Goal: Transaction & Acquisition: Book appointment/travel/reservation

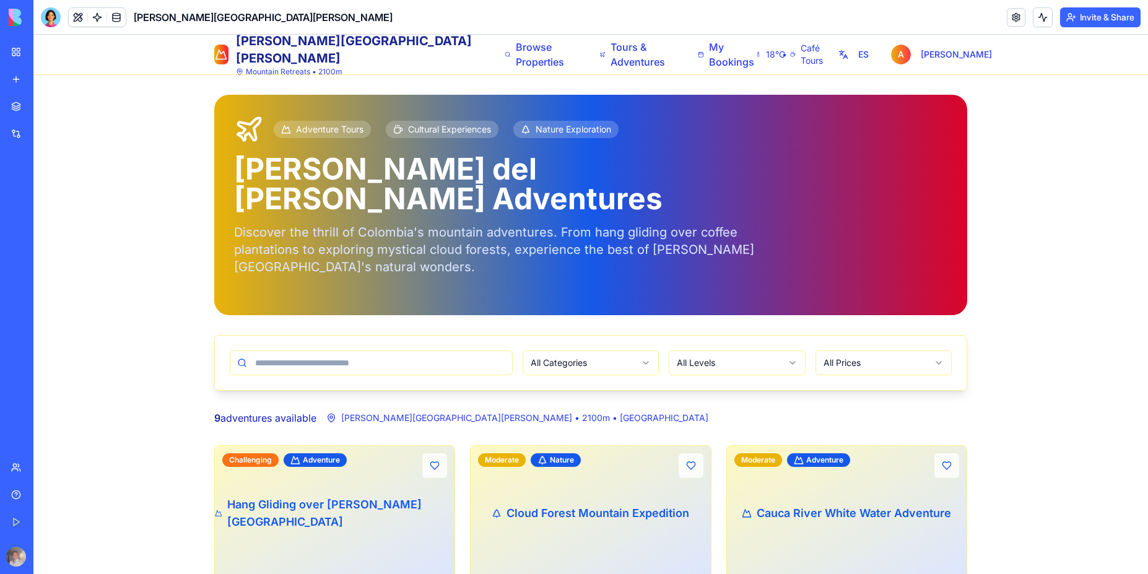
click at [285, 74] on div "Mountain Retreats • 2100m" at bounding box center [356, 72] width 241 height 10
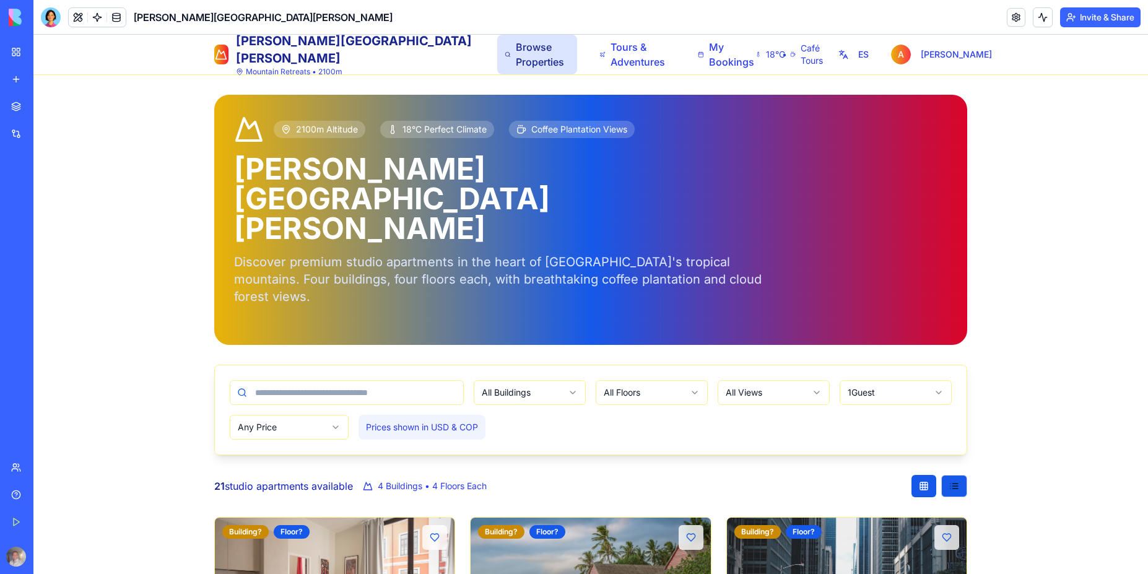
click at [516, 60] on span "Browse Properties" at bounding box center [543, 55] width 54 height 30
click at [611, 66] on span "Tours & Adventures" at bounding box center [640, 55] width 58 height 30
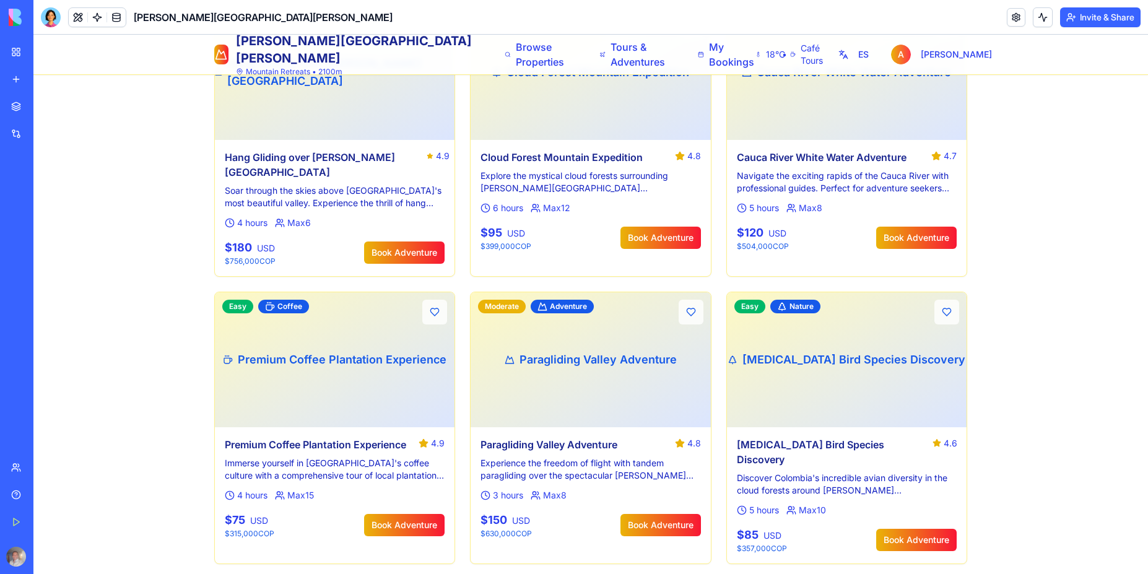
scroll to position [446, 0]
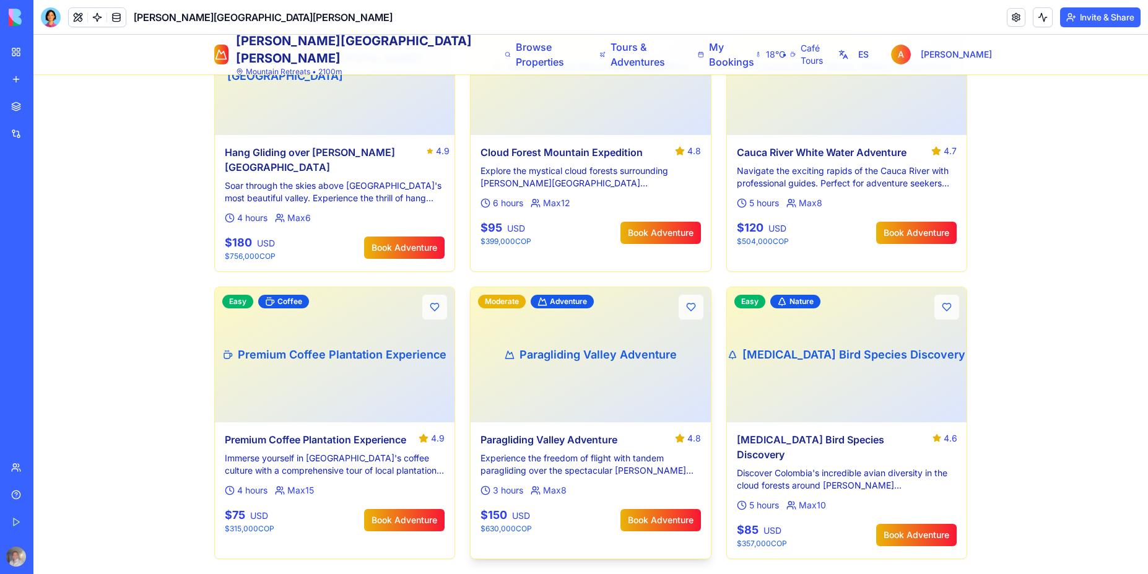
click at [580, 346] on span "Paragliding Valley Adventure" at bounding box center [598, 354] width 157 height 17
click at [559, 297] on span "adventure" at bounding box center [568, 302] width 37 height 10
click at [565, 323] on div "Paragliding Valley Adventure" at bounding box center [591, 354] width 240 height 135
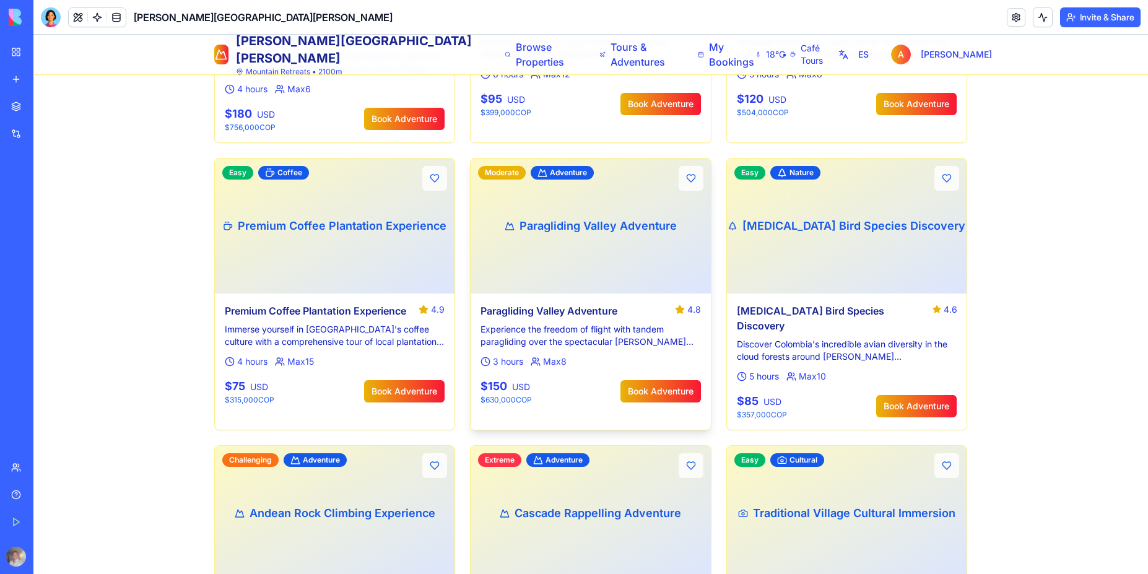
scroll to position [613, 0]
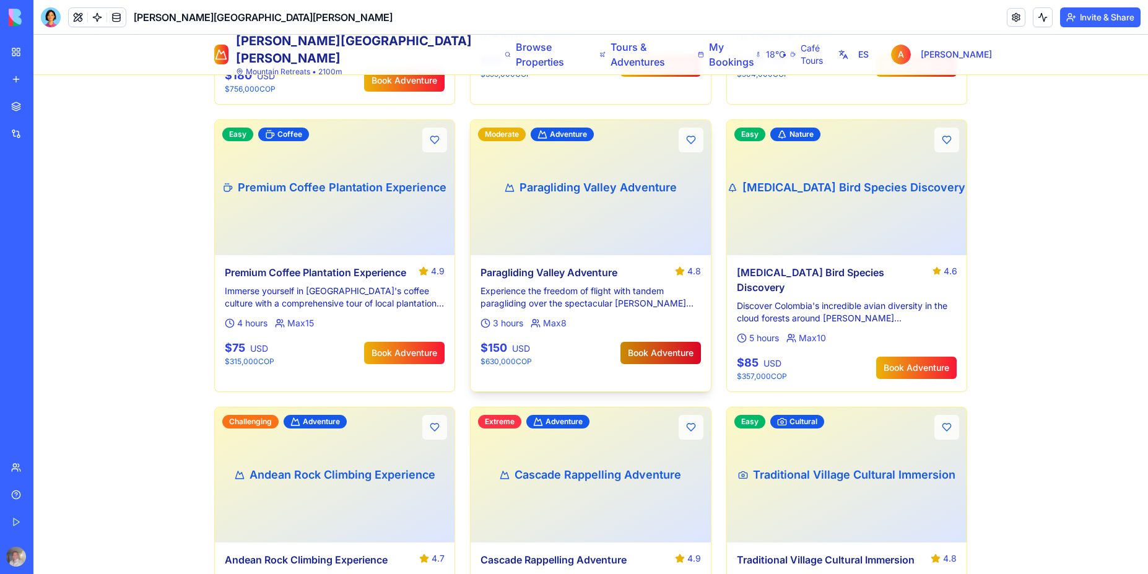
click at [661, 342] on button "Book Adventure" at bounding box center [660, 353] width 80 height 22
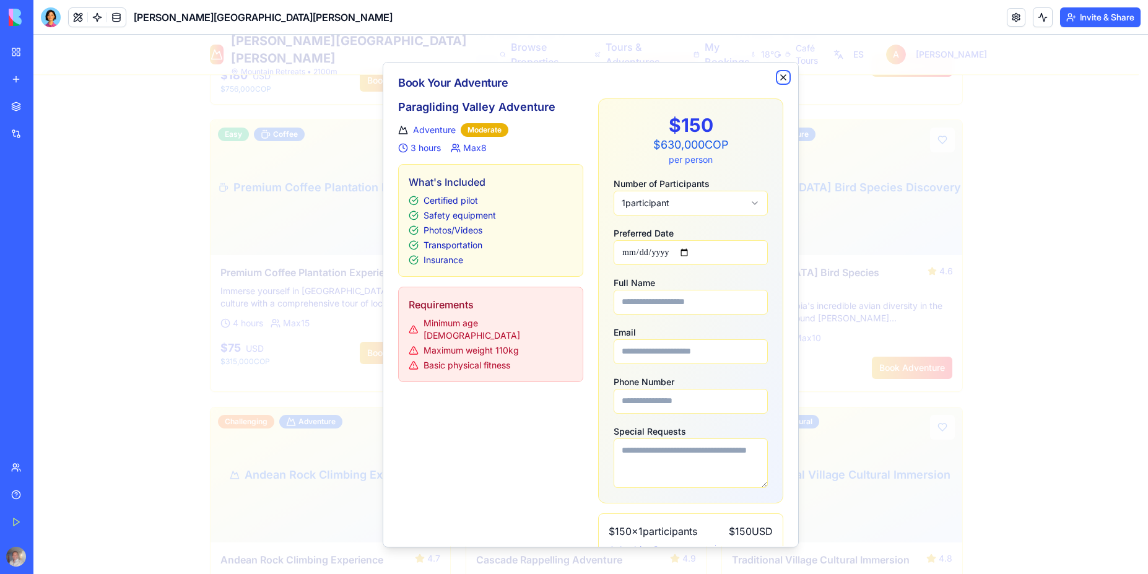
click at [778, 77] on icon "button" at bounding box center [783, 77] width 10 height 10
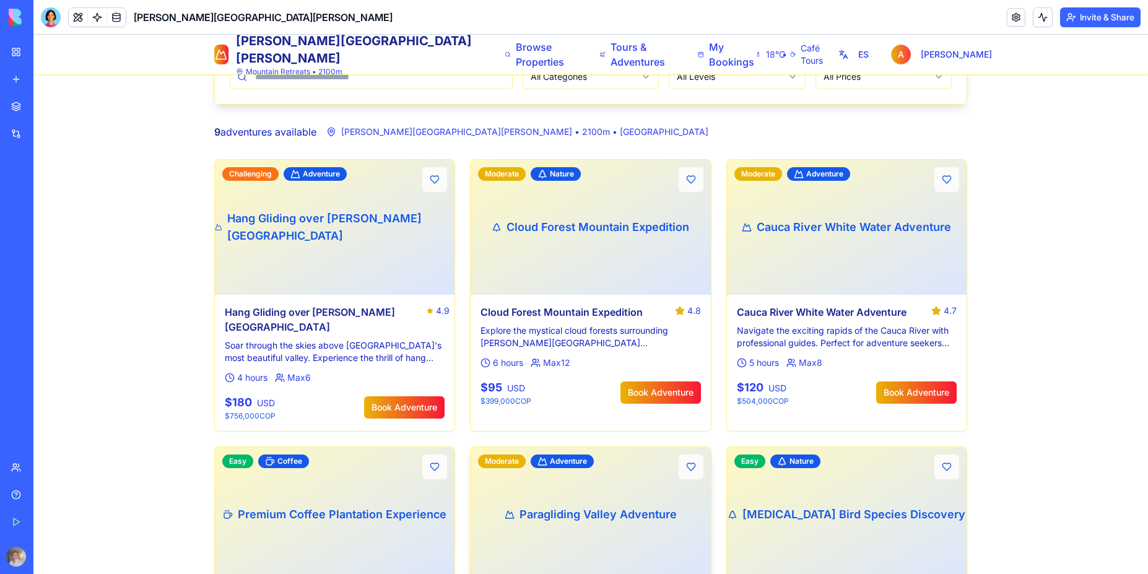
scroll to position [0, 0]
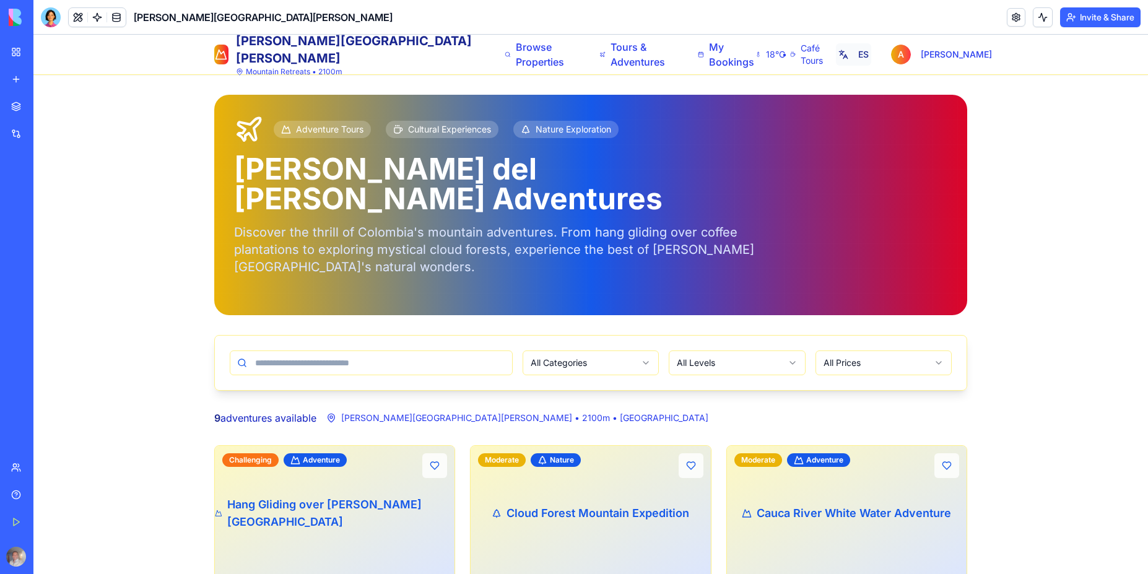
click at [868, 56] on button "ES" at bounding box center [853, 54] width 35 height 22
click at [872, 57] on button "EN" at bounding box center [854, 54] width 35 height 22
